Goal: Task Accomplishment & Management: Use online tool/utility

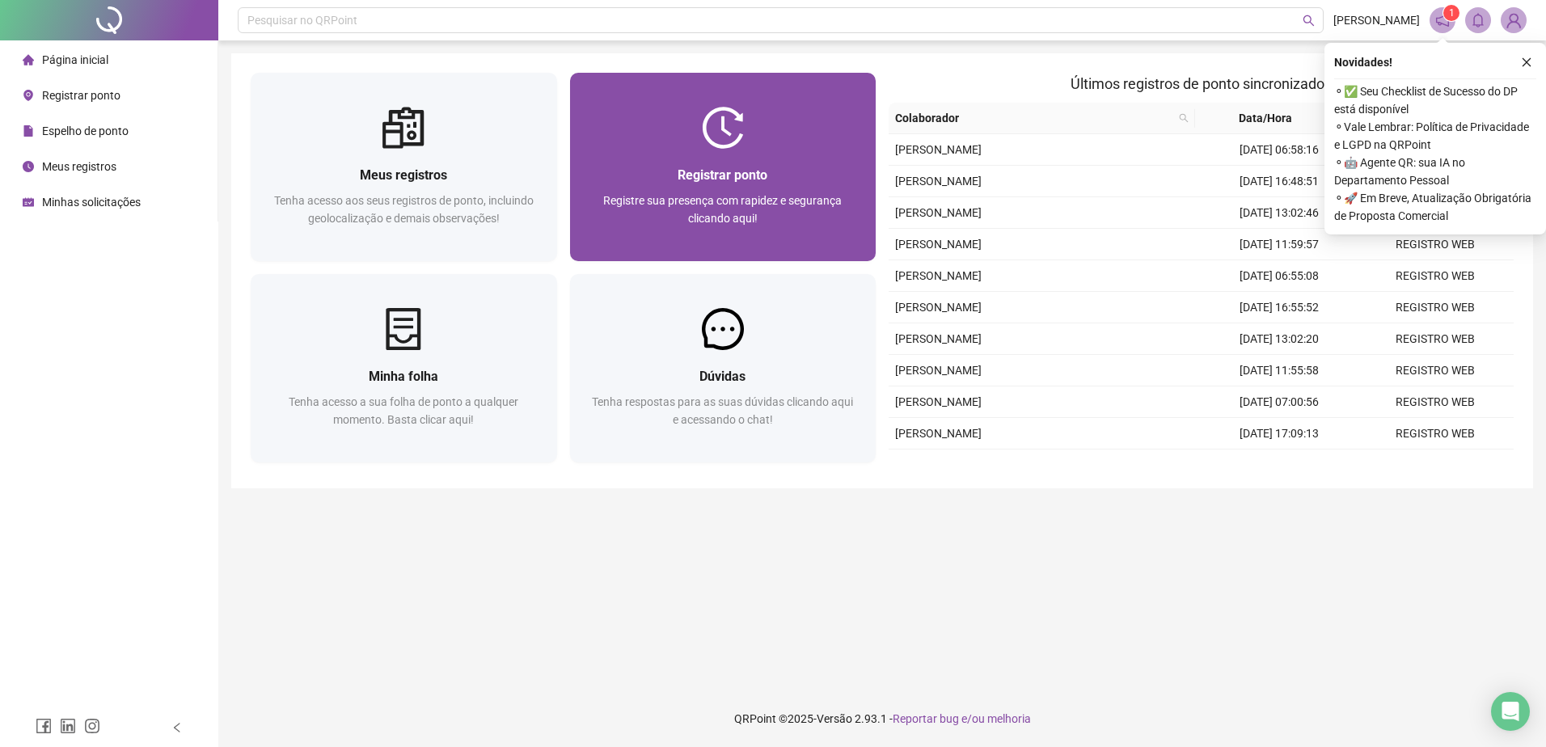
click at [703, 149] on div "Registrar ponto Registre sua presença com rapidez e segurança clicando aqui!" at bounding box center [723, 205] width 306 height 112
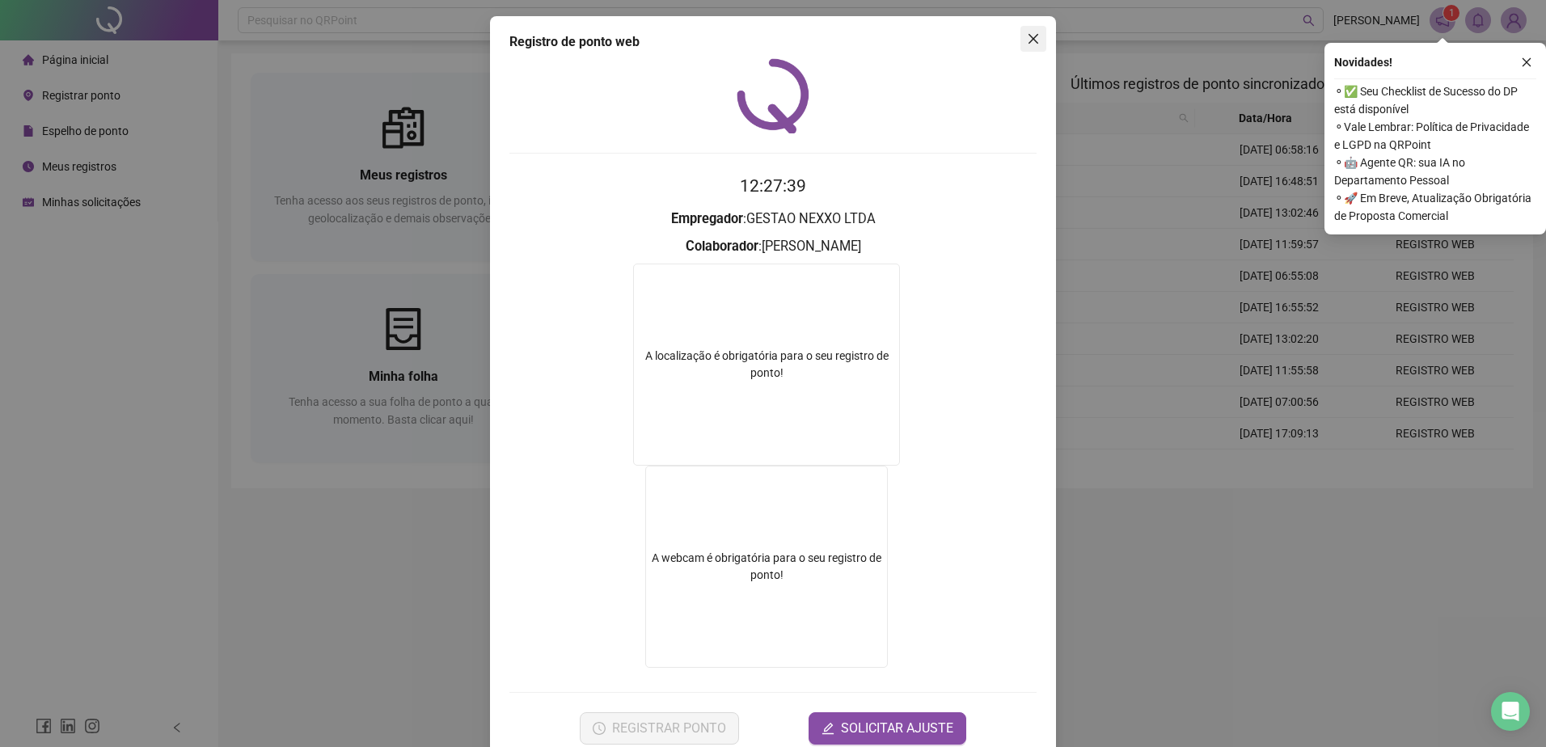
click at [1027, 35] on icon "close" at bounding box center [1033, 38] width 13 height 13
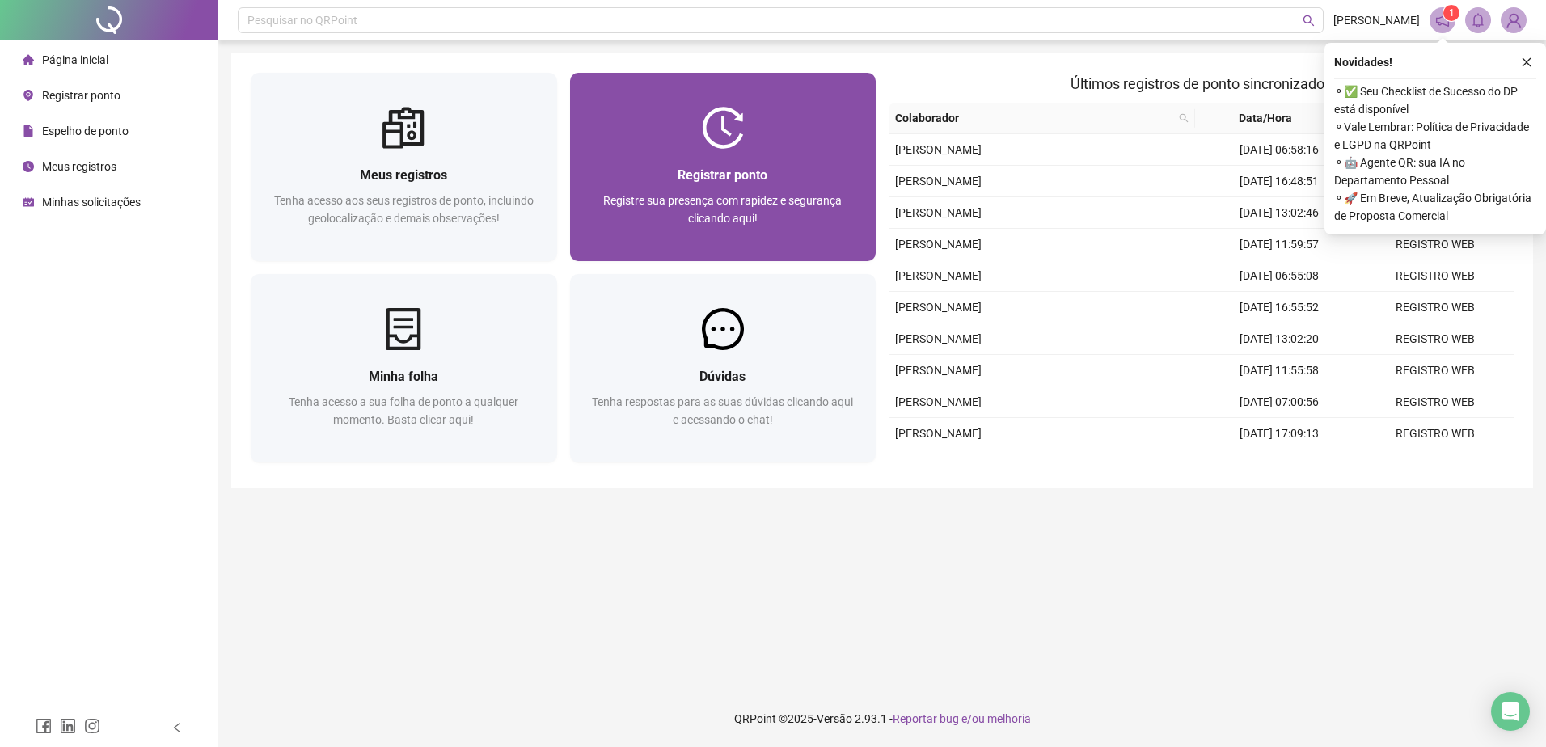
click at [721, 154] on div "Registrar ponto Registre sua presença com rapidez e segurança clicando aqui!" at bounding box center [723, 205] width 306 height 112
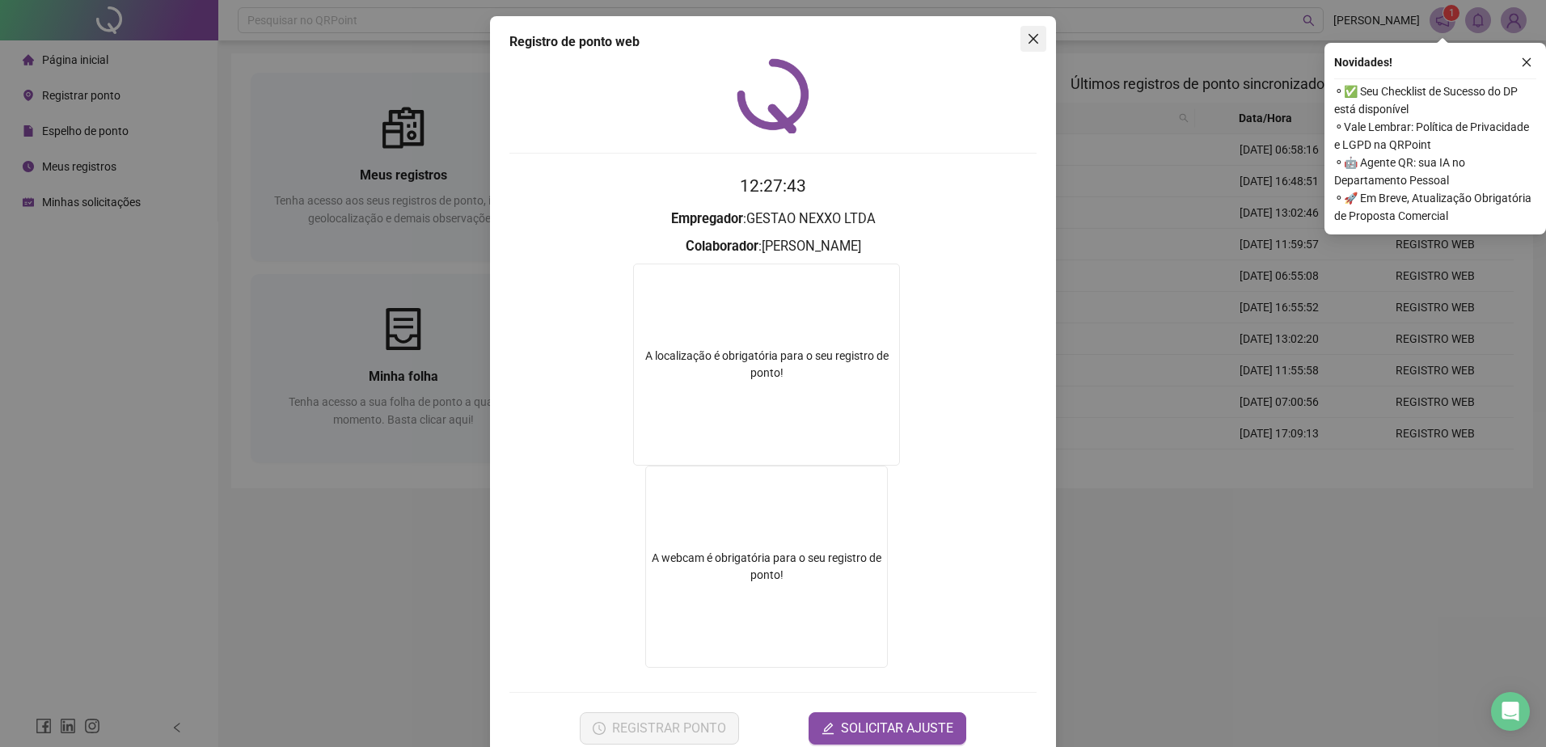
drag, startPoint x: 1031, startPoint y: 36, endPoint x: 977, endPoint y: 53, distance: 56.5
click at [1031, 36] on icon "close" at bounding box center [1033, 38] width 13 height 13
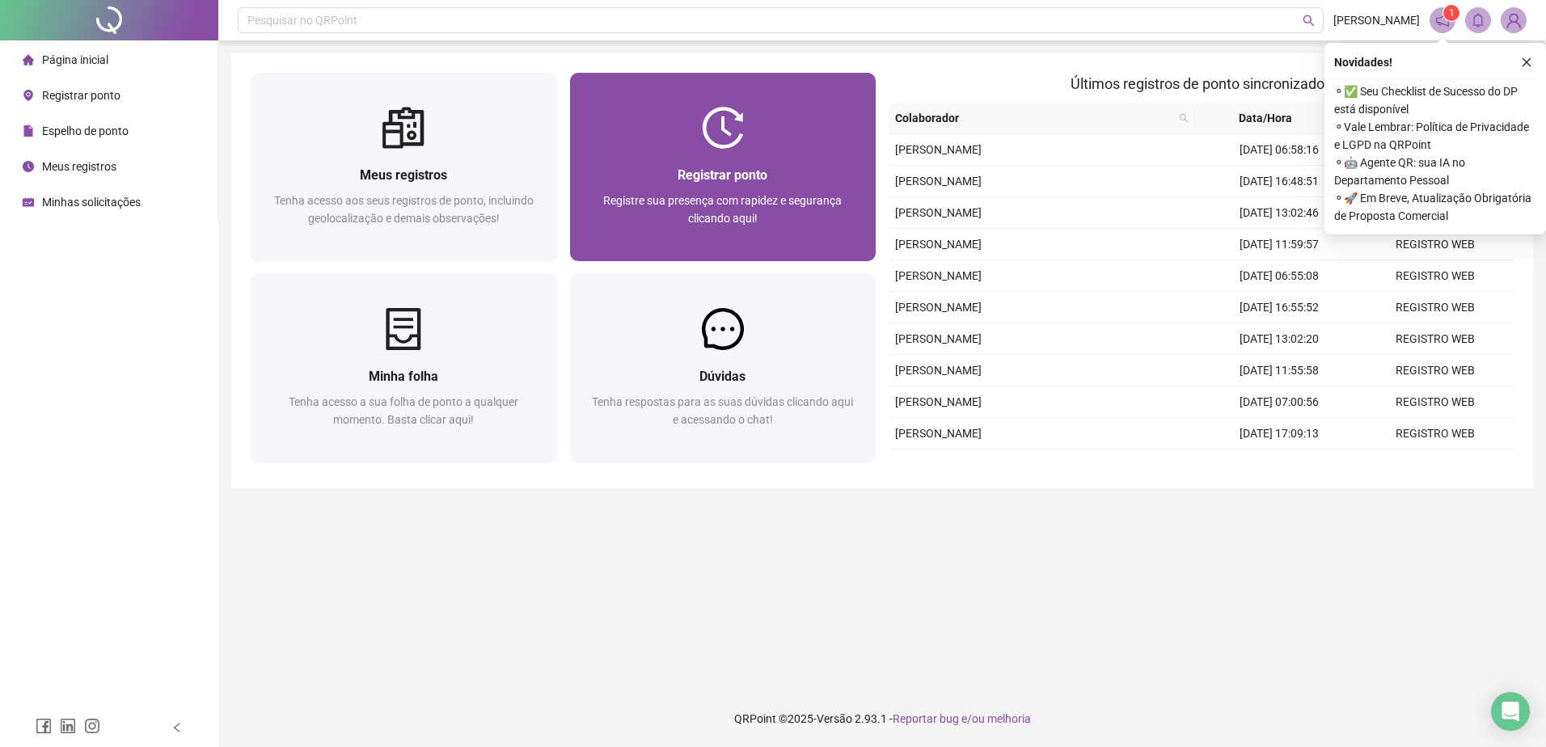
click at [779, 131] on div at bounding box center [723, 128] width 306 height 42
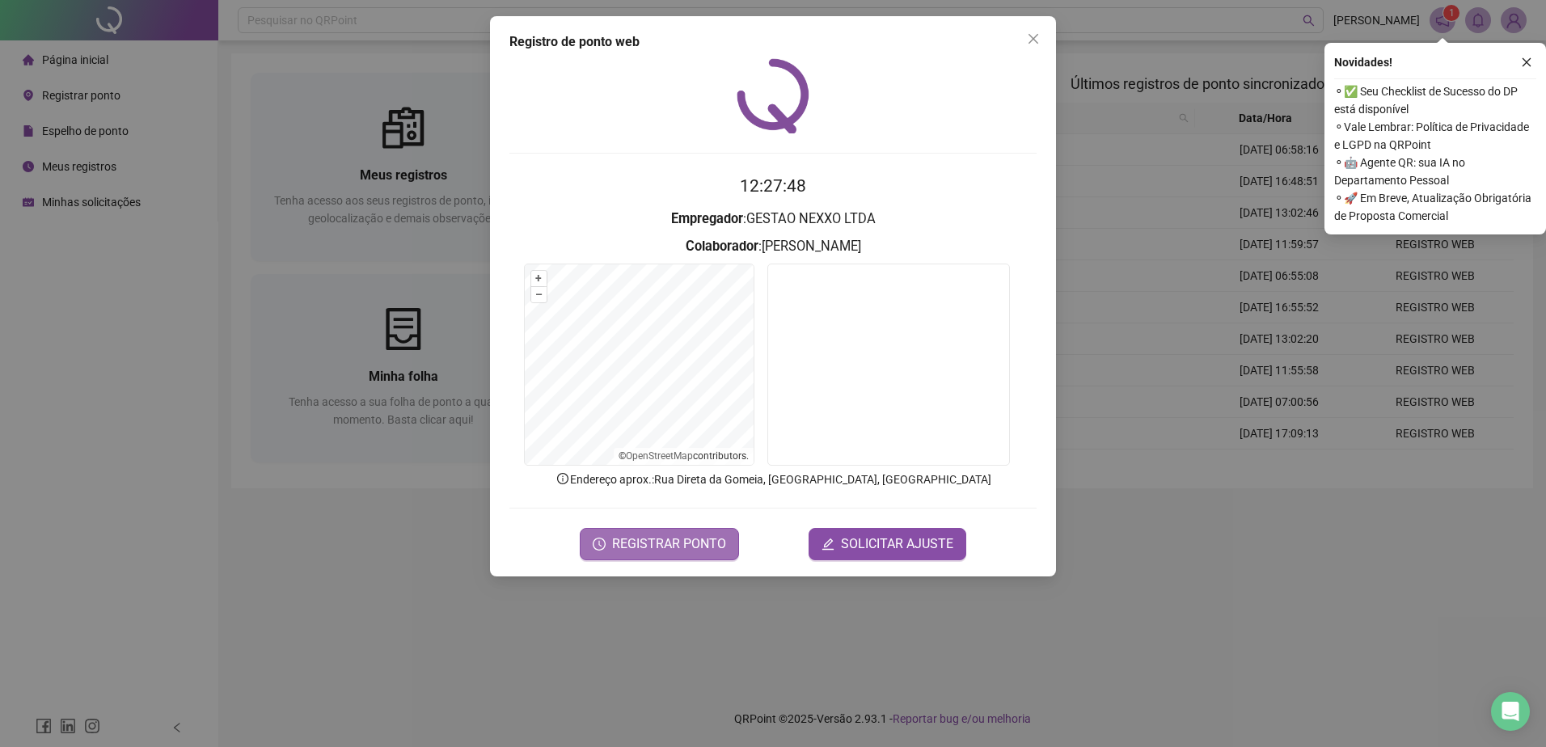
click at [649, 541] on span "REGISTRAR PONTO" at bounding box center [669, 543] width 114 height 19
